Goal: Find contact information: Find contact information

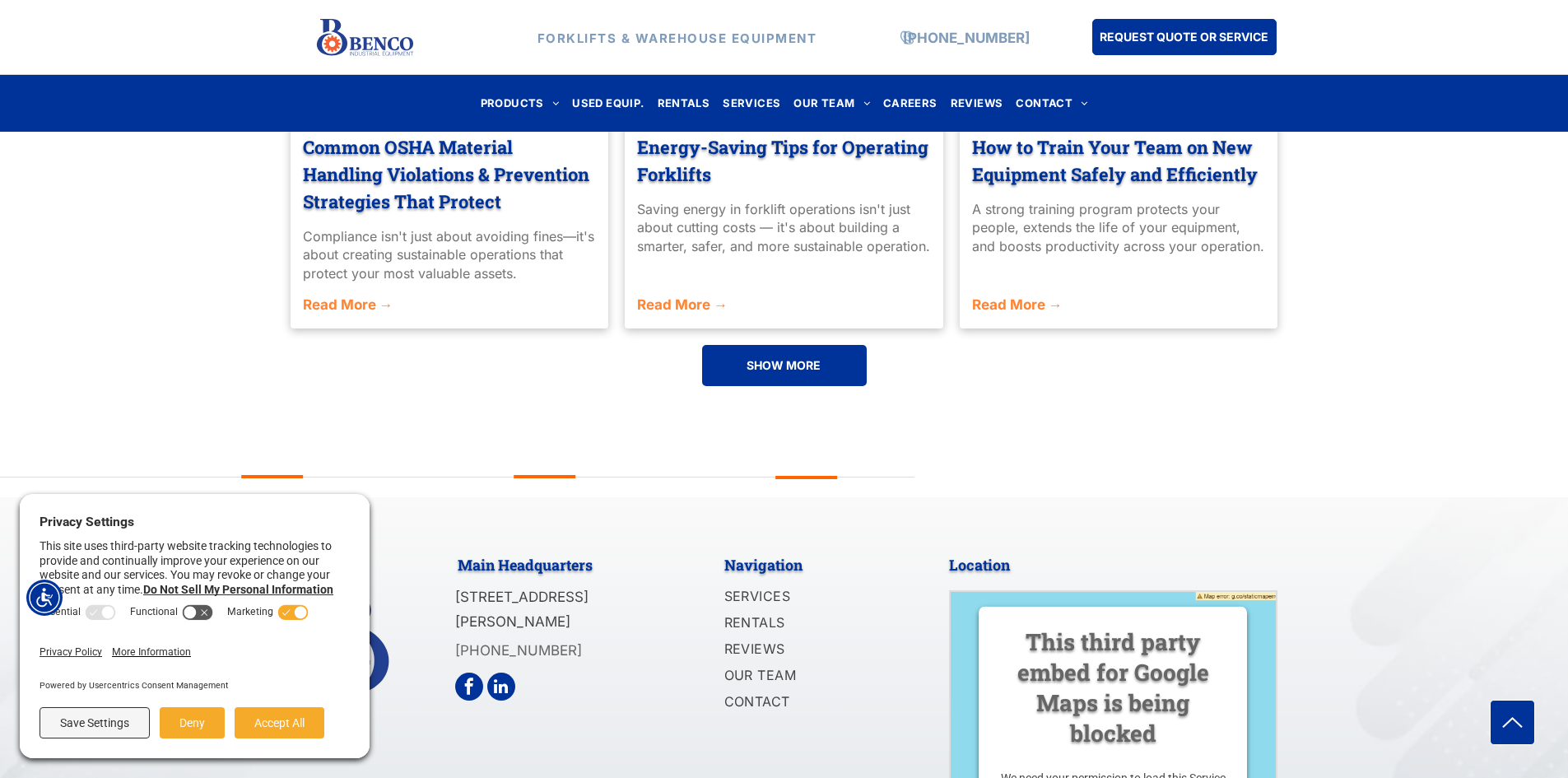
scroll to position [3839, 0]
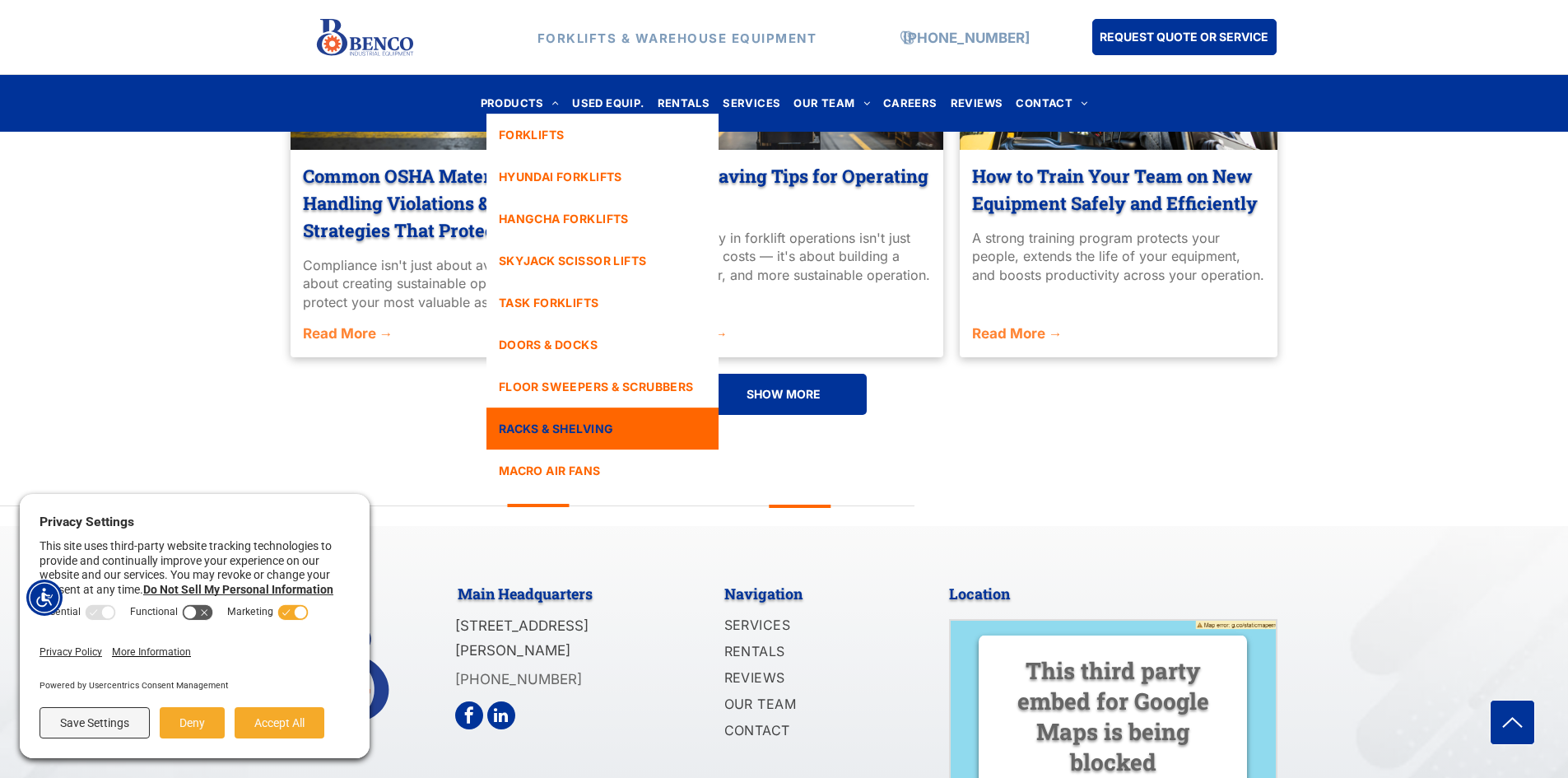
click at [553, 428] on span "RACKS & SHELVING" at bounding box center [556, 428] width 115 height 17
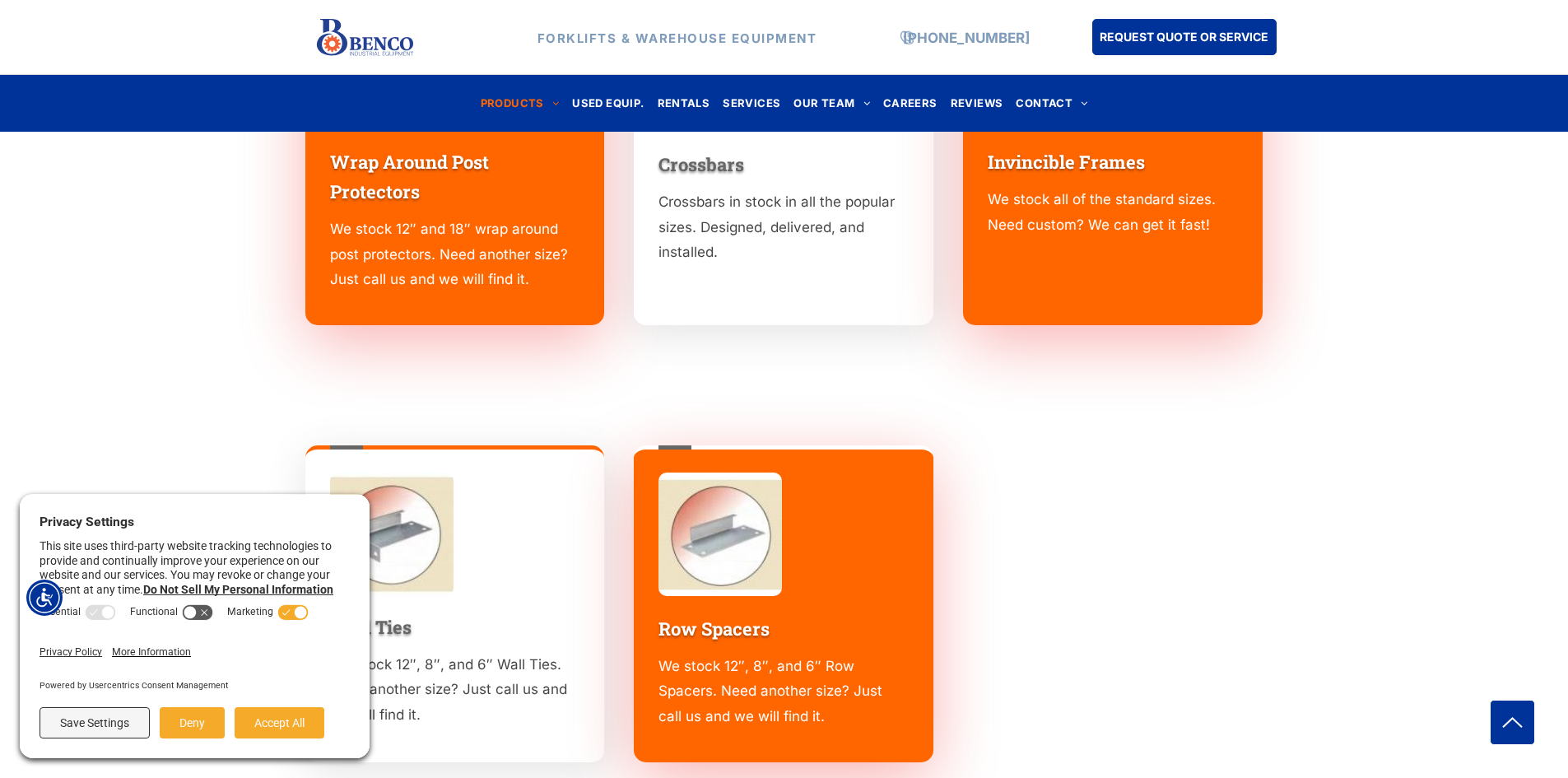
scroll to position [2057, 0]
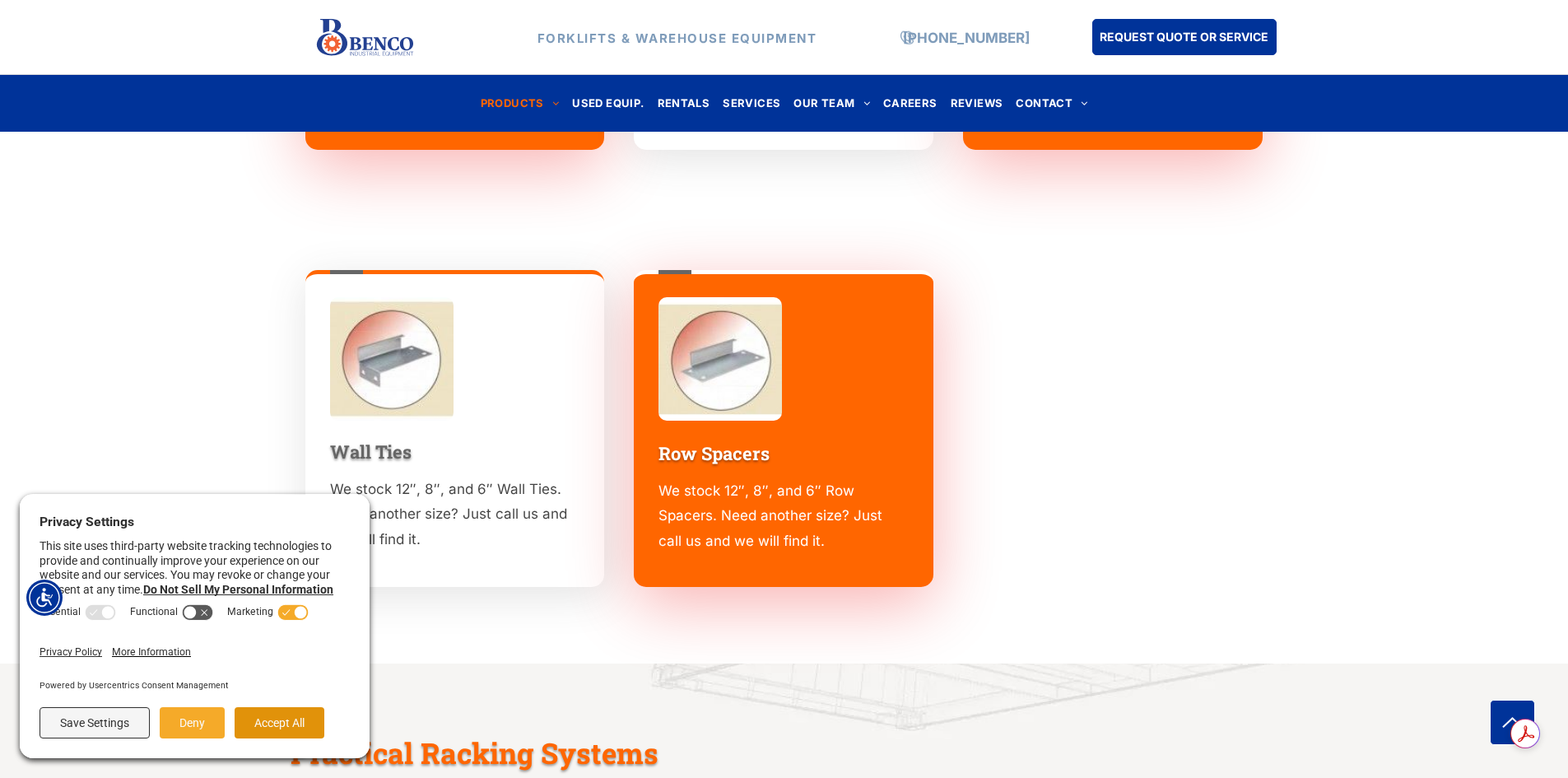
click at [280, 720] on button "Accept All" at bounding box center [279, 722] width 90 height 31
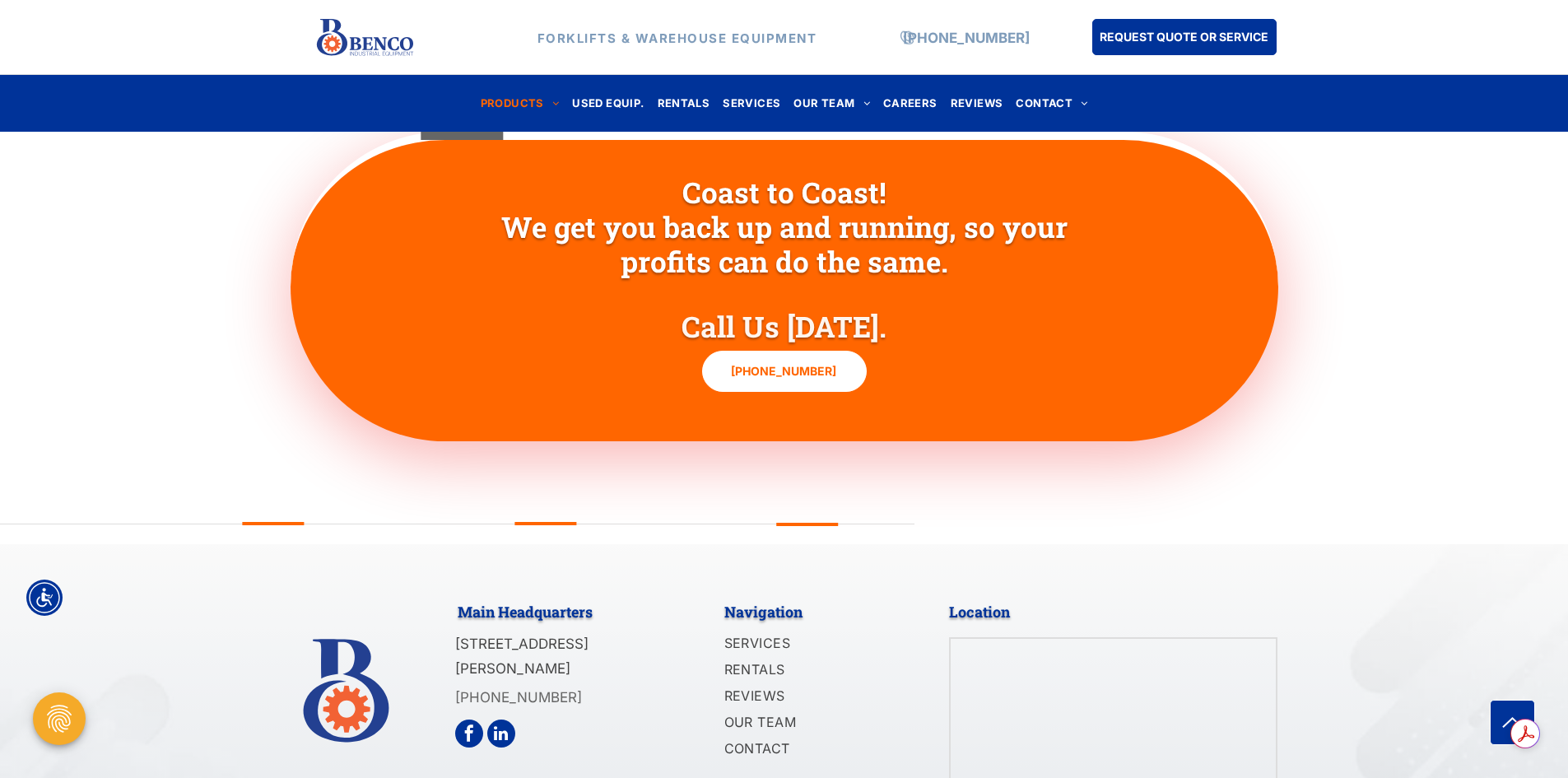
scroll to position [4847, 0]
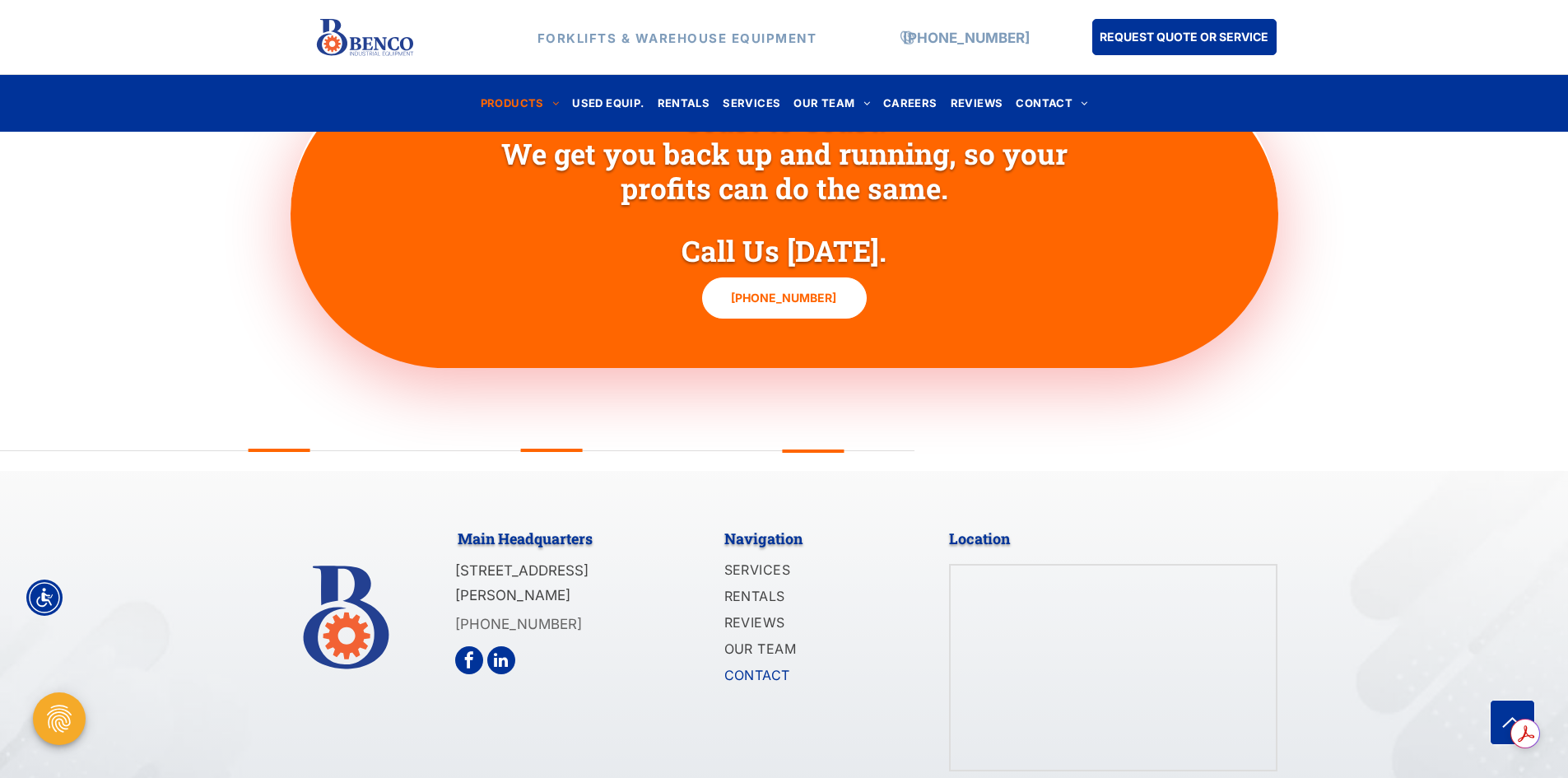
click at [749, 665] on span "CONTACT" at bounding box center [757, 674] width 66 height 20
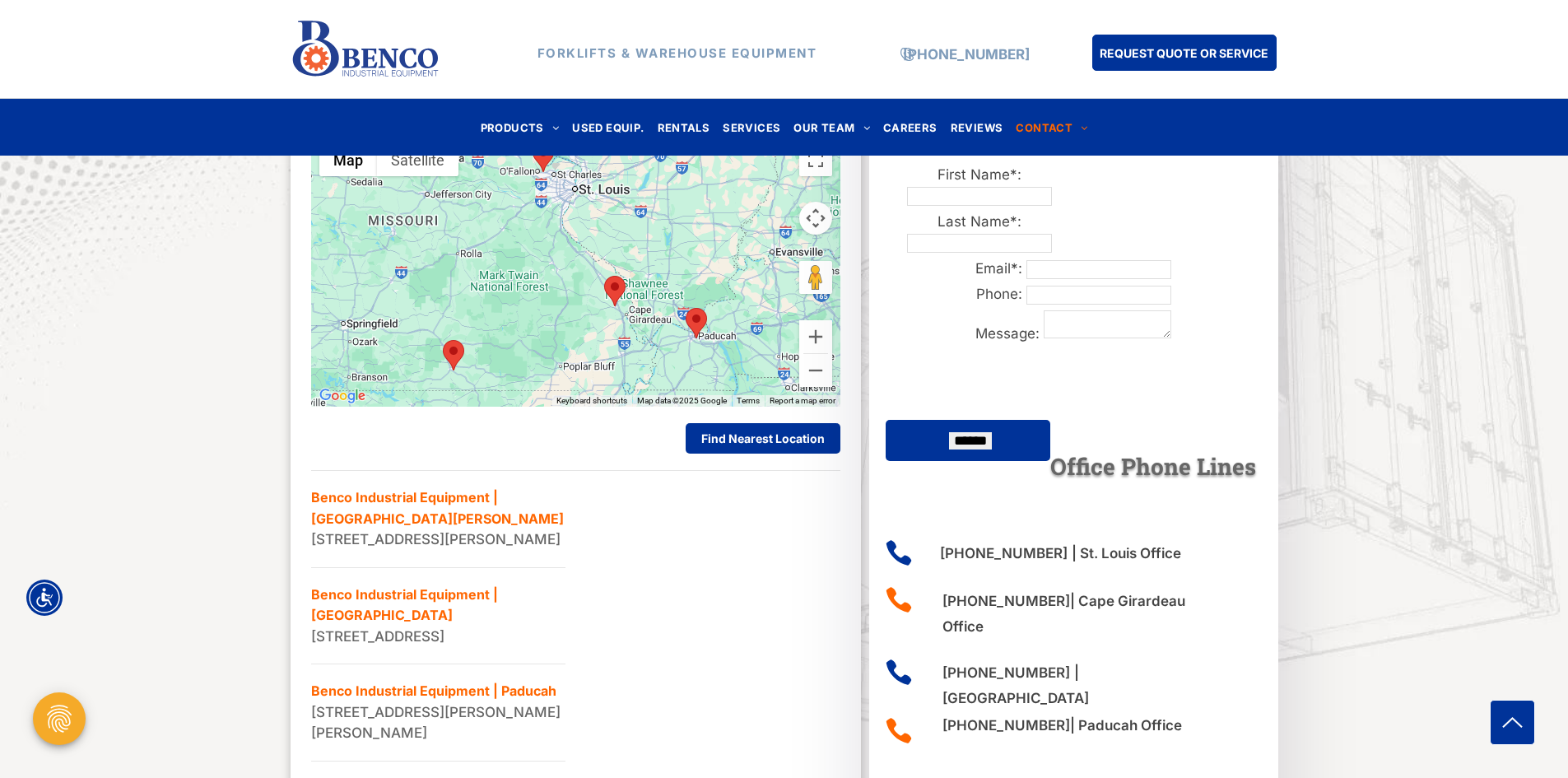
scroll to position [658, 0]
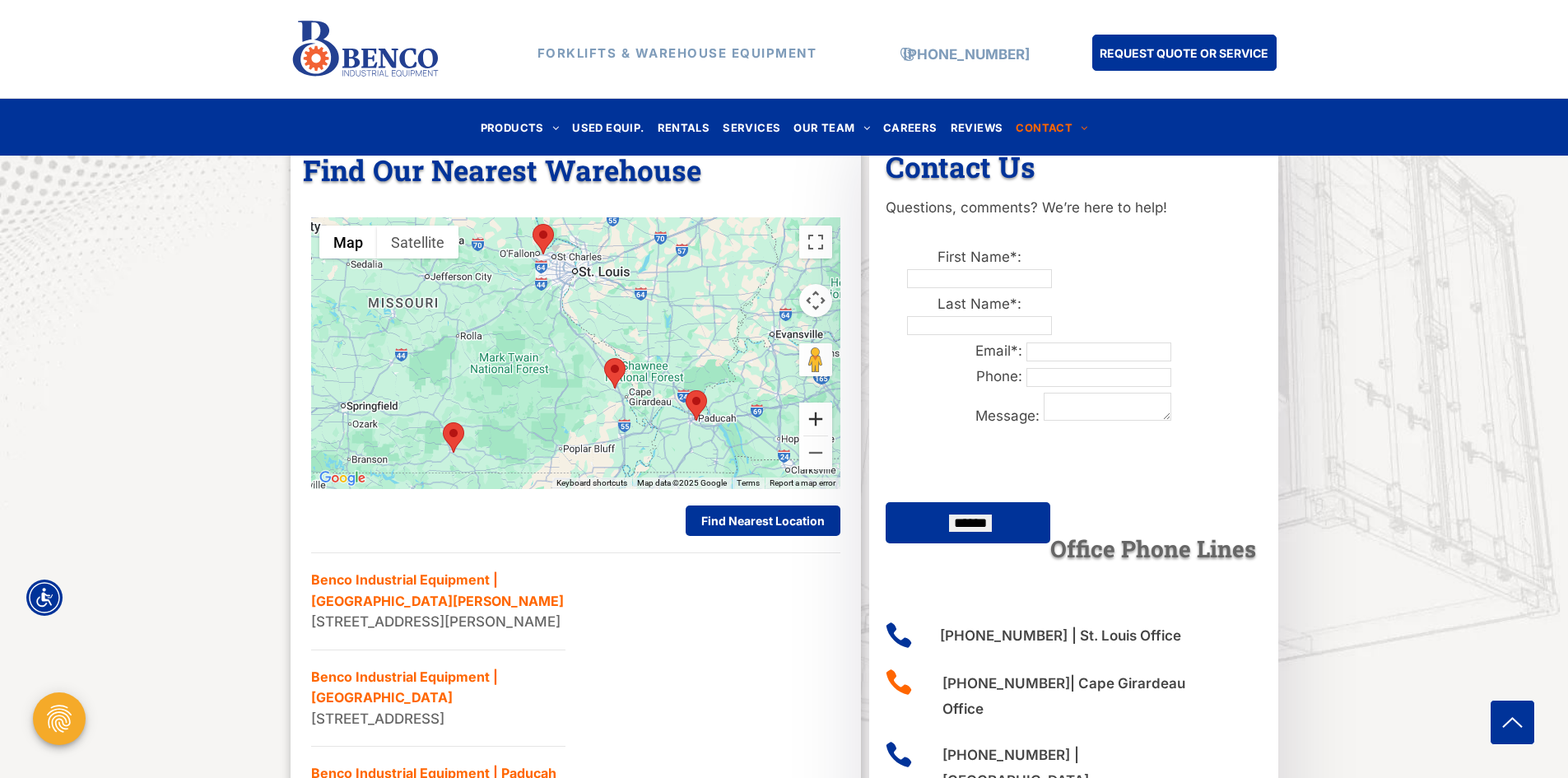
click at [816, 417] on button "Zoom in" at bounding box center [815, 418] width 33 height 33
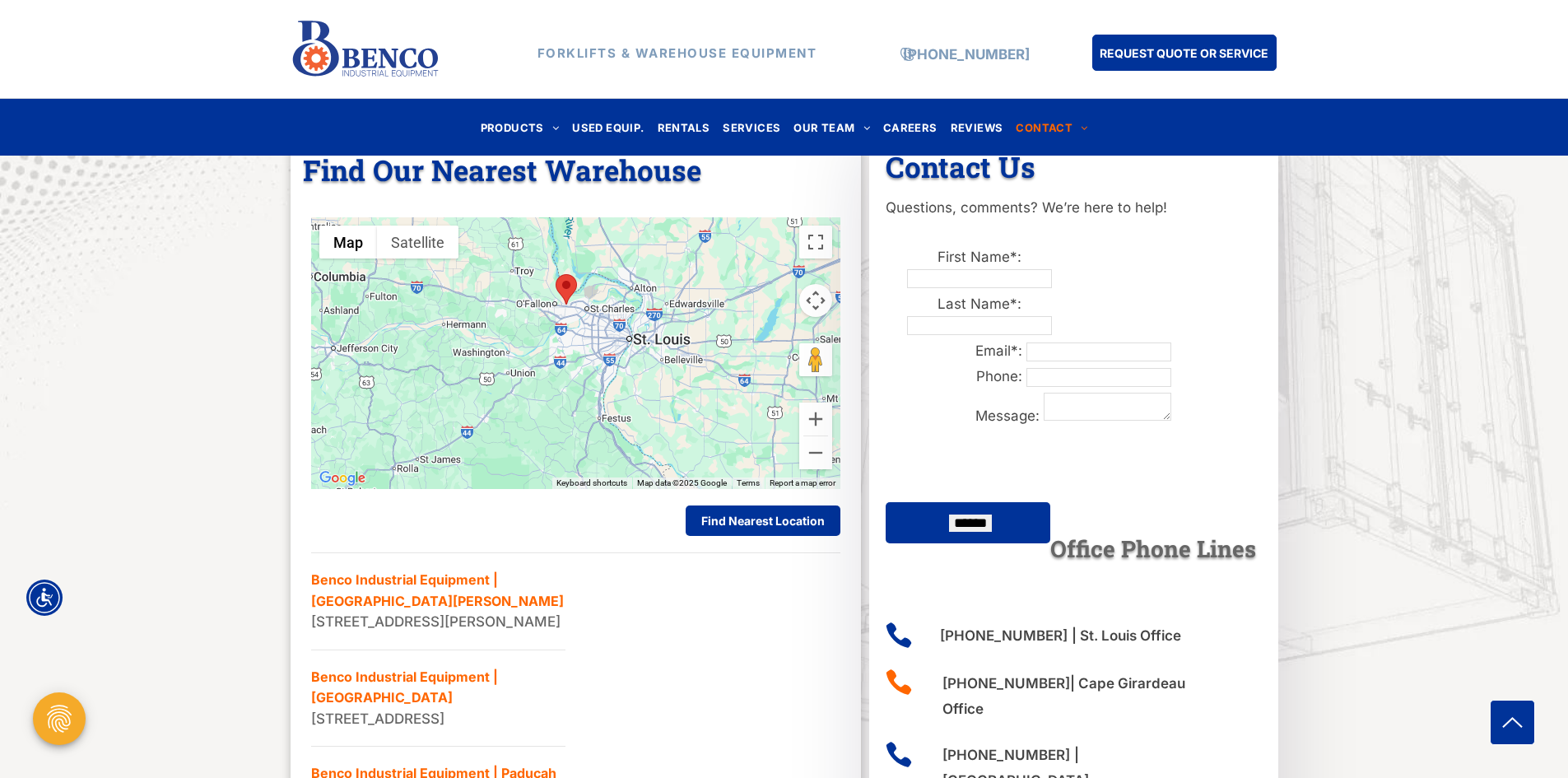
drag, startPoint x: 555, startPoint y: 307, endPoint x: 608, endPoint y: 457, distance: 159.1
click at [608, 457] on div at bounding box center [575, 353] width 530 height 272
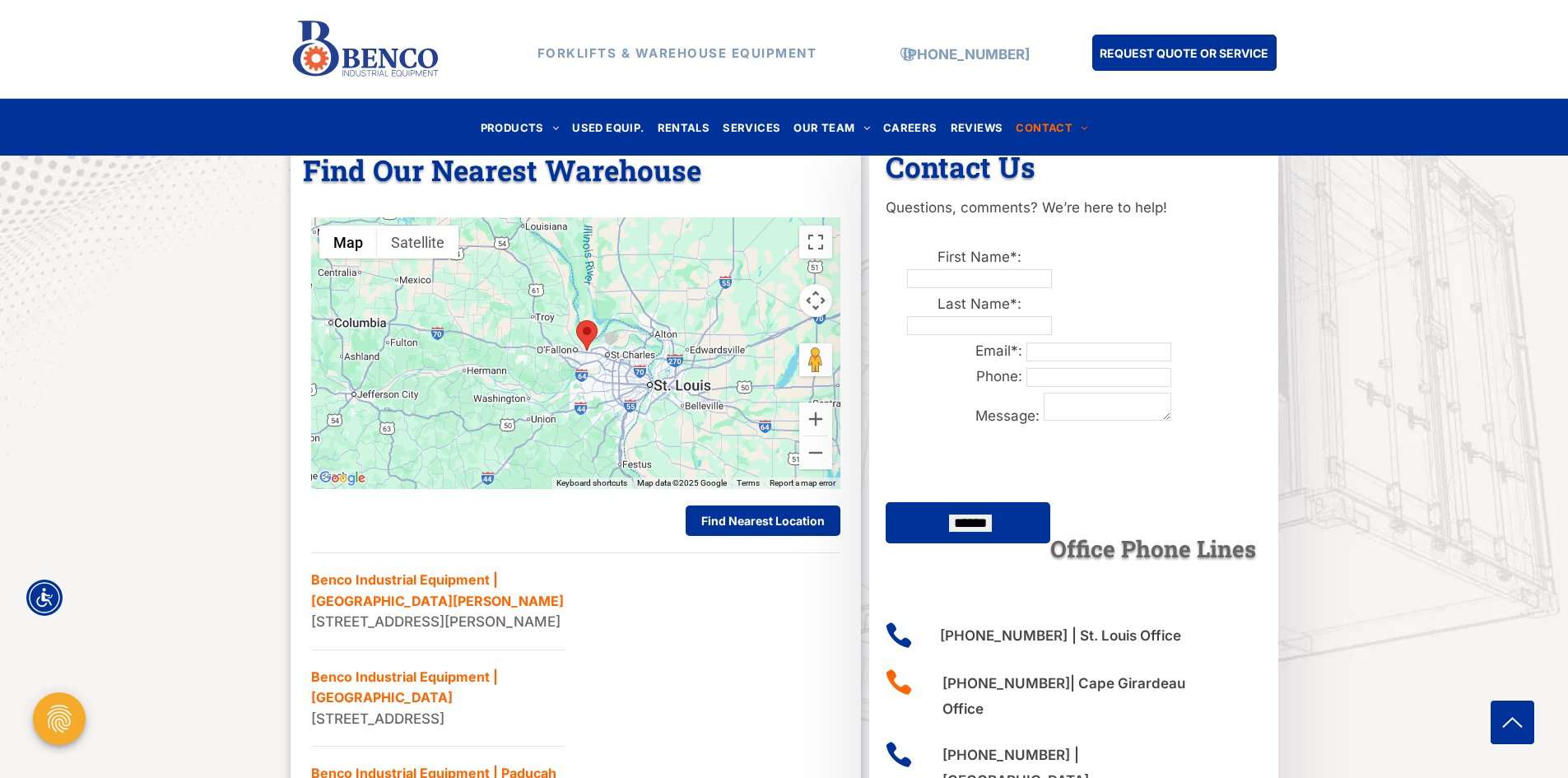
drag, startPoint x: 597, startPoint y: 451, endPoint x: 607, endPoint y: 478, distance: 28.8
click at [607, 478] on div "Map Terrain Satellite Labels Keyboard shortcuts Map Data Map data ©2025 Google …" at bounding box center [575, 353] width 530 height 272
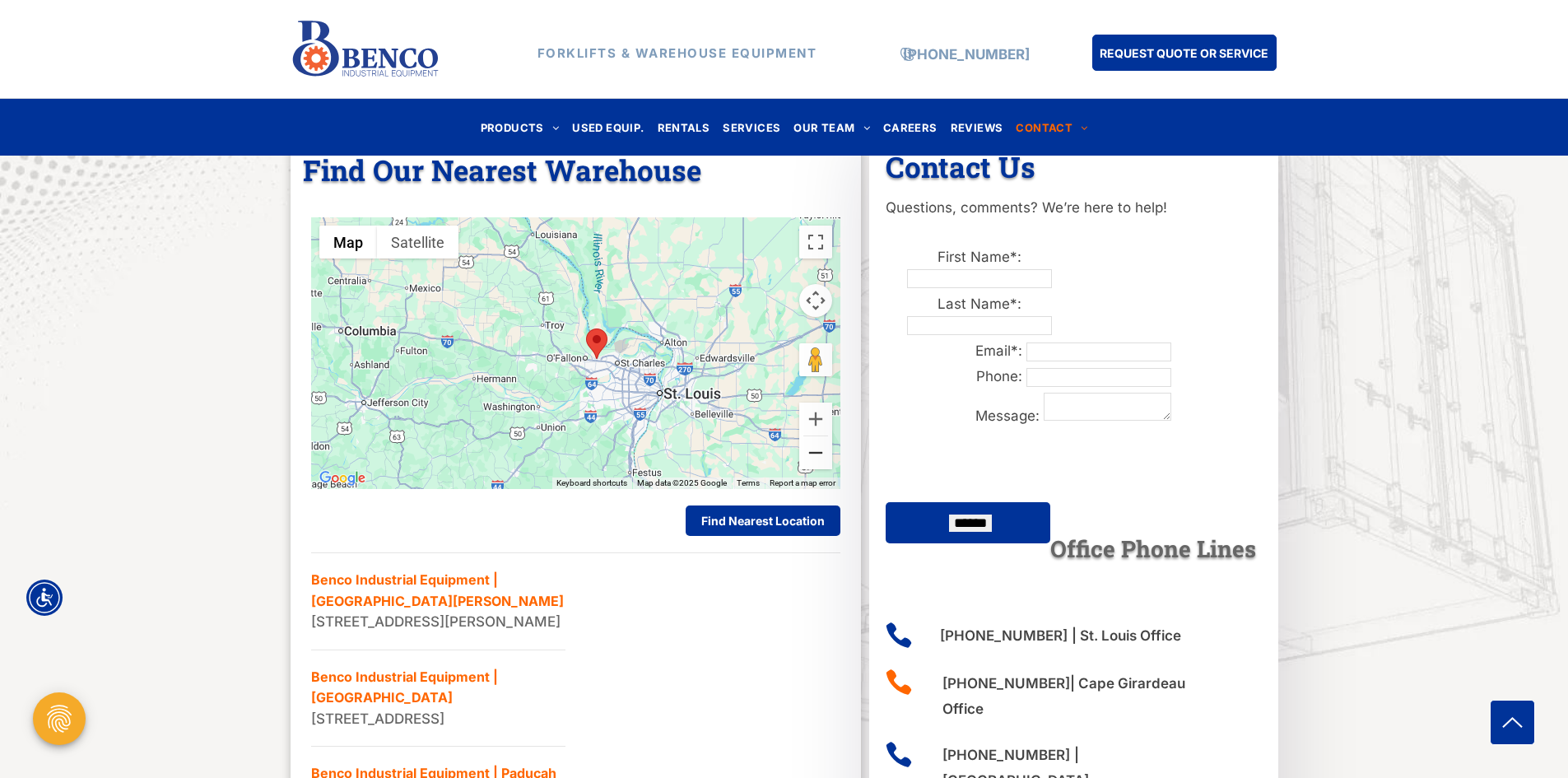
click at [817, 451] on button "Zoom out" at bounding box center [815, 452] width 33 height 33
